Goal: Navigation & Orientation: Understand site structure

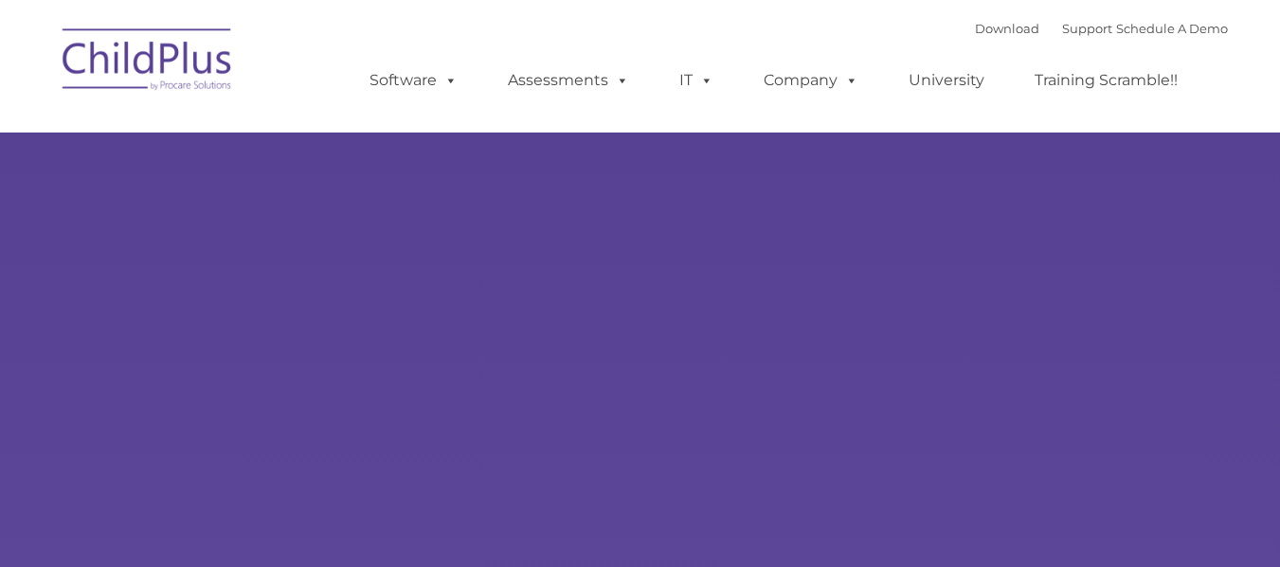
type input ""
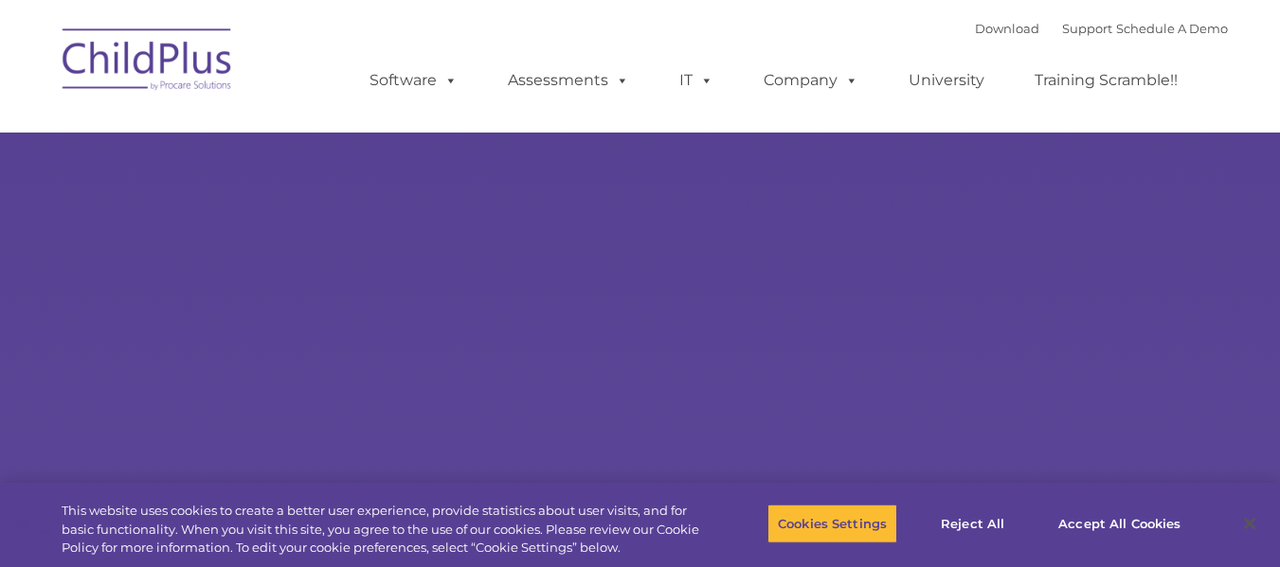
select select "MEDIUM"
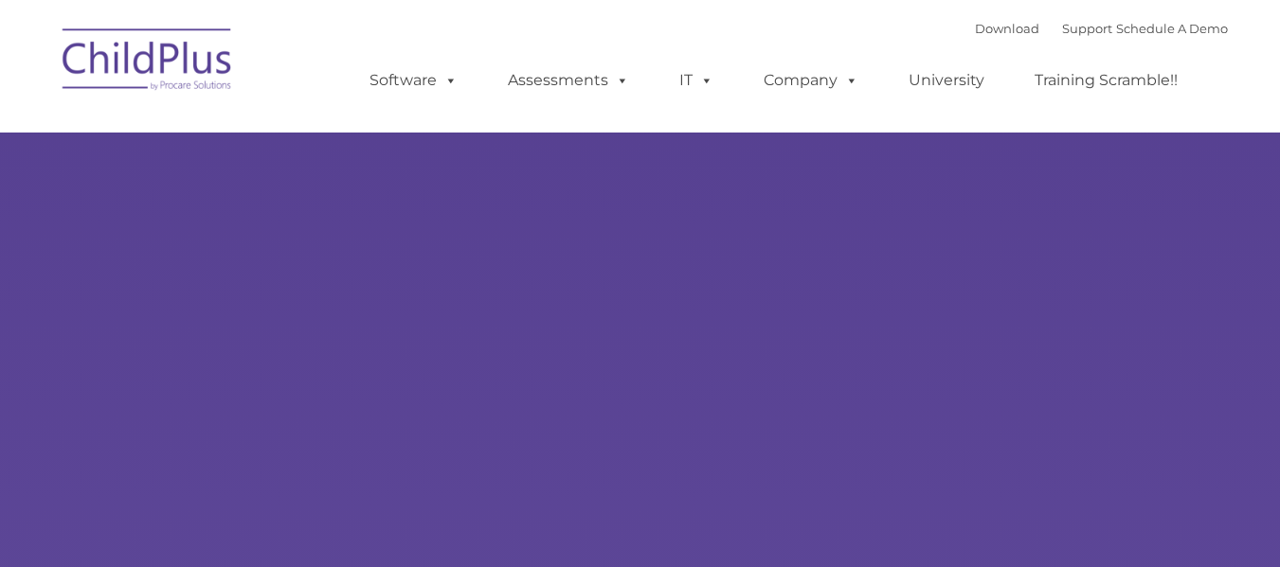
type input ""
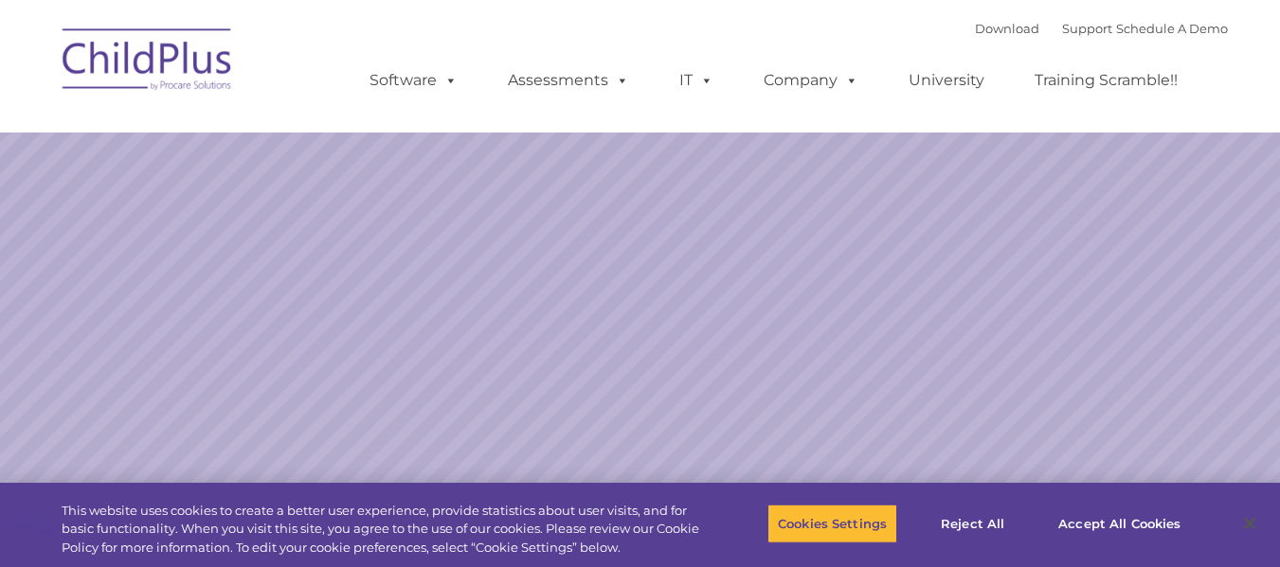
select select "MEDIUM"
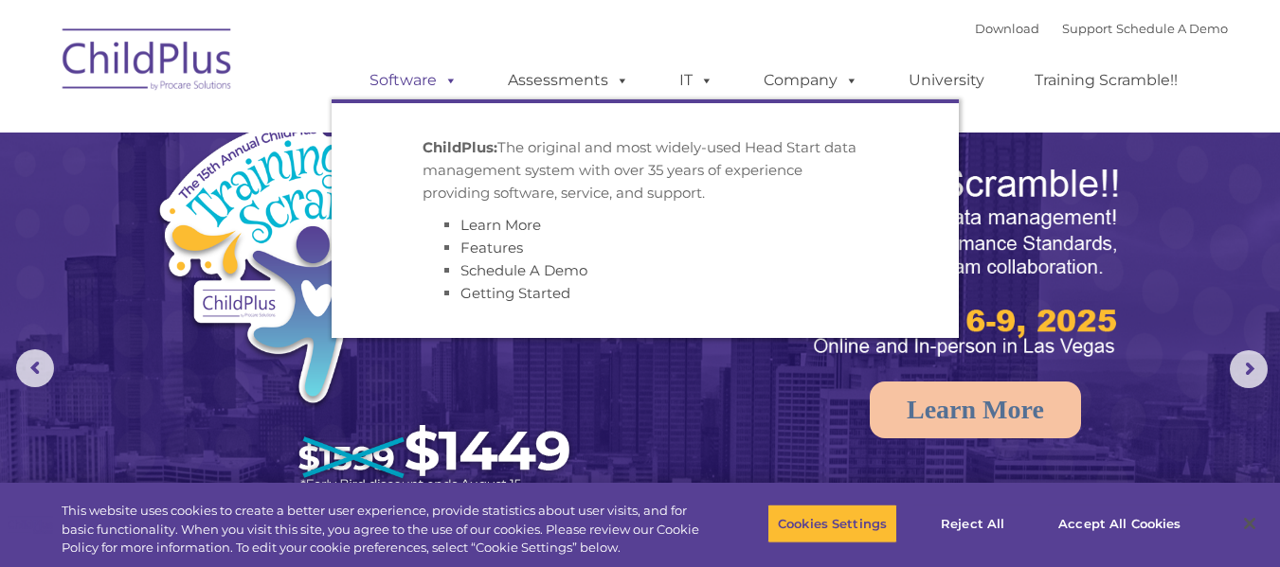
click at [448, 81] on span at bounding box center [447, 80] width 21 height 18
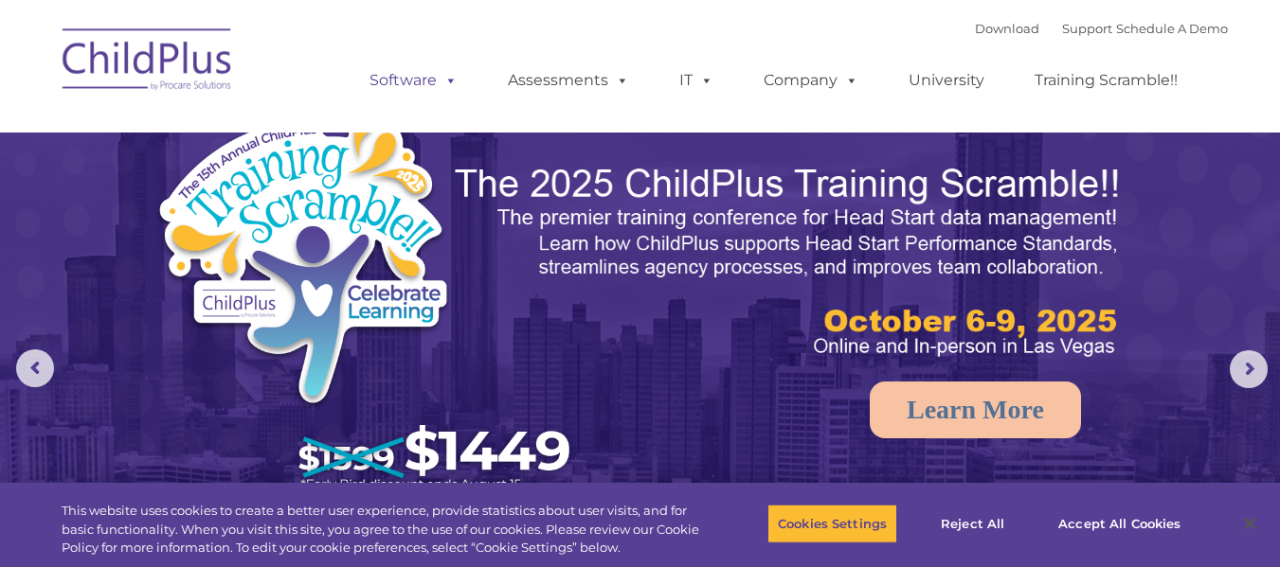
click at [448, 81] on span at bounding box center [447, 80] width 21 height 18
